Goal: Task Accomplishment & Management: Use online tool/utility

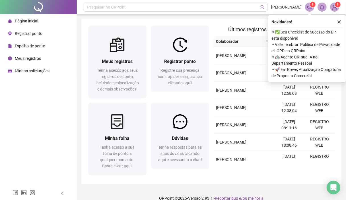
click at [36, 32] on span "Registrar ponto" at bounding box center [29, 33] width 28 height 5
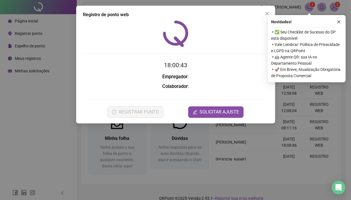
click at [61, 76] on div "Registro de ponto web 18:00:43 Empregador : Colaborador : REGISTRAR PONTO SOLIC…" at bounding box center [175, 100] width 351 height 200
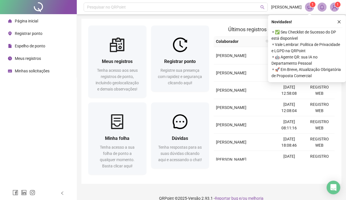
click at [39, 44] on span "Espelho de ponto" at bounding box center [30, 46] width 30 height 5
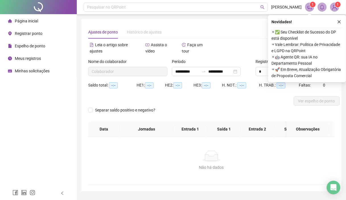
type input "**********"
click at [37, 34] on span "Registrar ponto" at bounding box center [29, 33] width 28 height 5
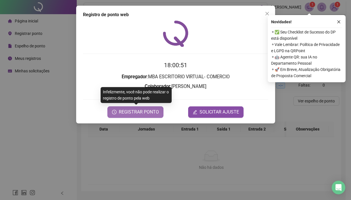
click at [147, 112] on span "REGISTRAR PONTO" at bounding box center [139, 112] width 40 height 7
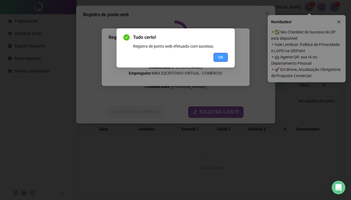
click at [222, 58] on span "OK" at bounding box center [220, 57] width 5 height 6
